Goal: Information Seeking & Learning: Learn about a topic

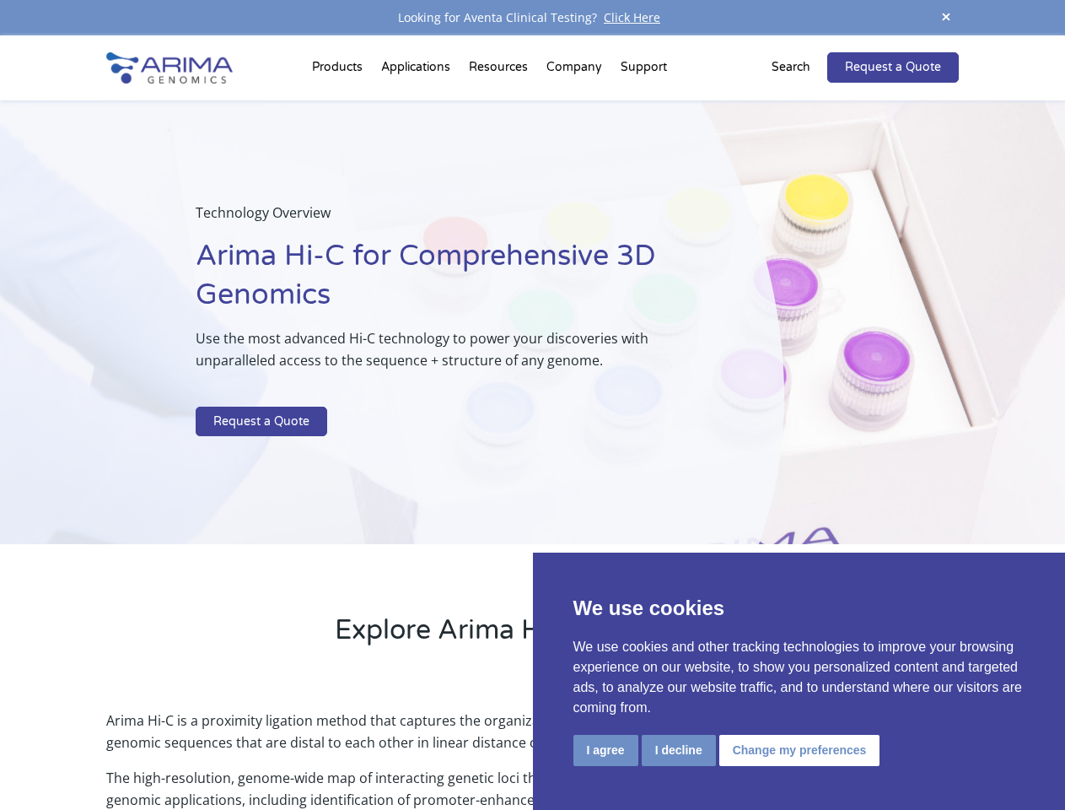
click at [532, 405] on p at bounding box center [448, 396] width 504 height 22
click at [606, 750] on button "I agree" at bounding box center [606, 750] width 65 height 31
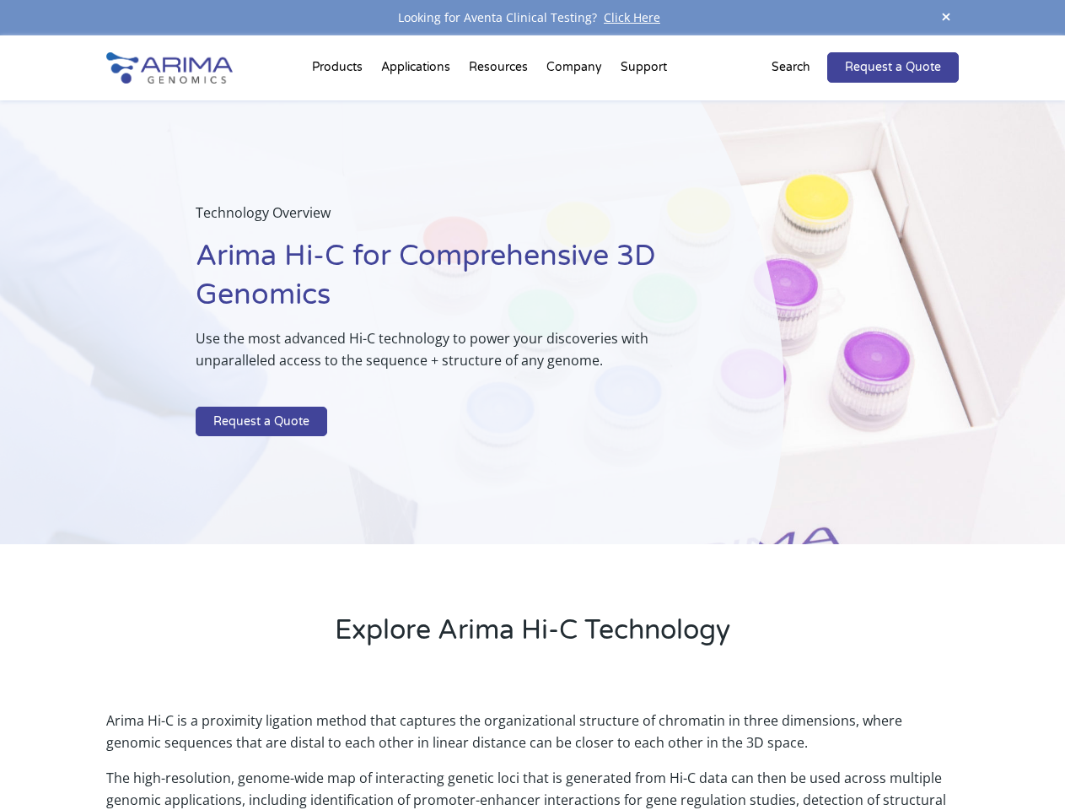
click at [678, 750] on p "Arima Hi-C is a proximity ligation method that captures the organizational stru…" at bounding box center [532, 737] width 852 height 57
click at [797, 750] on p "Arima Hi-C is a proximity ligation method that captures the organizational stru…" at bounding box center [532, 737] width 852 height 57
click at [946, 18] on span at bounding box center [946, 18] width 25 height 23
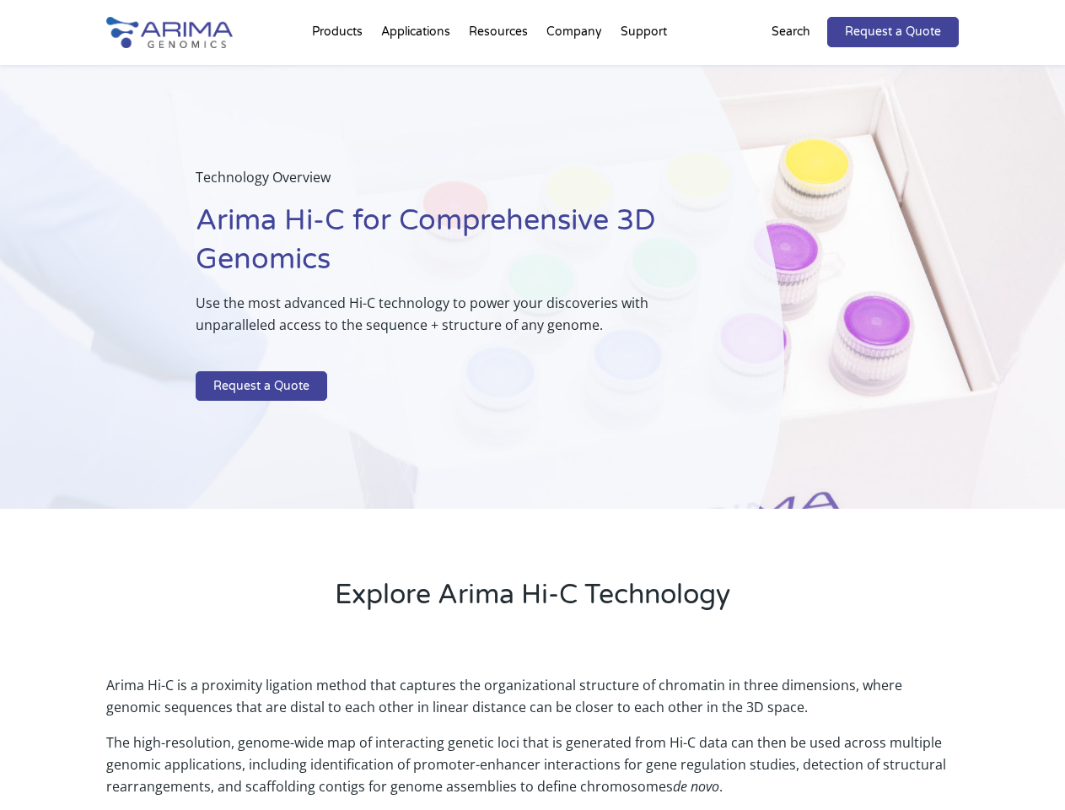
click at [532, 423] on div "Technology Overview Arima Hi-C for Comprehensive 3D Genomics Use the most advan…" at bounding box center [392, 287] width 784 height 444
click at [340, 71] on div "Technology Overview Arima Hi-C for Comprehensive 3D Genomics Use the most advan…" at bounding box center [392, 287] width 784 height 444
click at [500, 71] on div "Technology Overview Arima Hi-C for Comprehensive 3D Genomics Use the most advan…" at bounding box center [392, 287] width 784 height 444
click at [575, 71] on div "Technology Overview Arima Hi-C for Comprehensive 3D Genomics Use the most advan…" at bounding box center [392, 287] width 784 height 444
click at [644, 71] on div "Technology Overview Arima Hi-C for Comprehensive 3D Genomics Use the most advan…" at bounding box center [392, 287] width 784 height 444
